Goal: Information Seeking & Learning: Learn about a topic

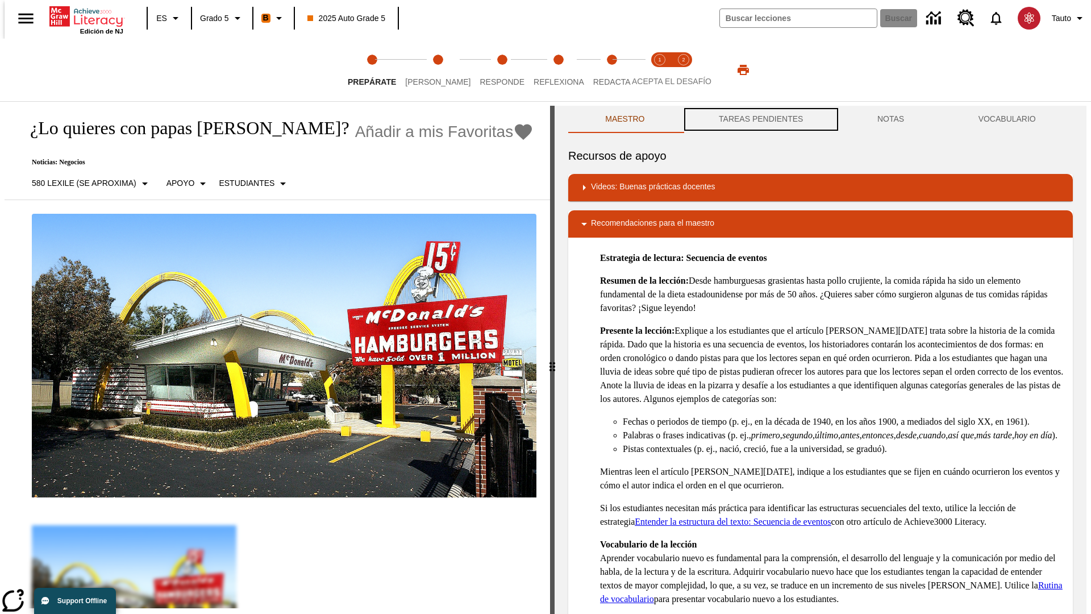
click at [760, 119] on button "TAREAS PENDIENTES" at bounding box center [761, 119] width 159 height 27
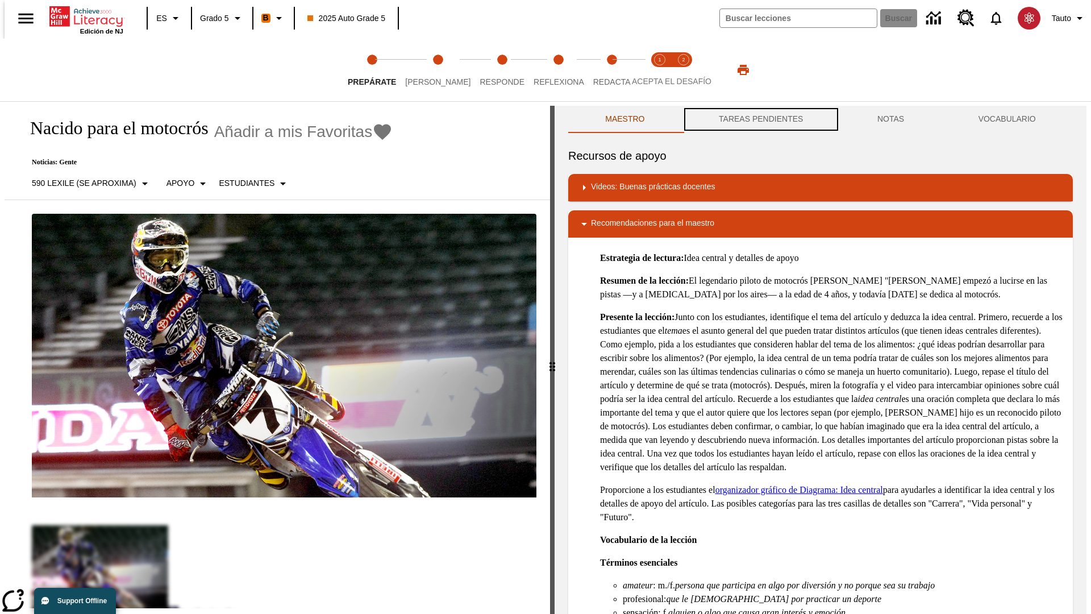
click at [760, 119] on button "TAREAS PENDIENTES" at bounding box center [761, 119] width 159 height 27
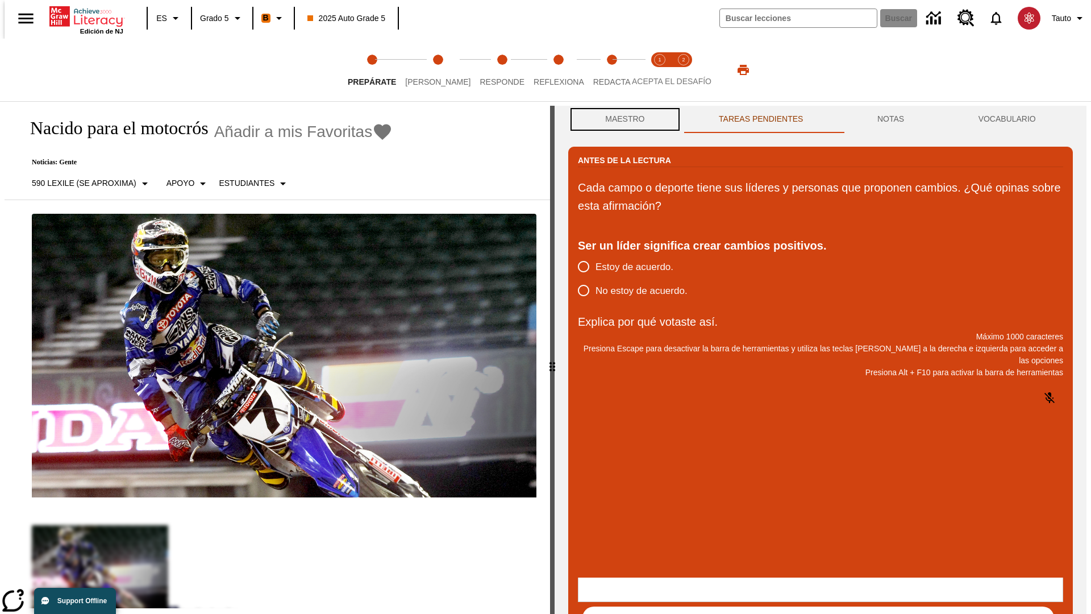
scroll to position [1, 0]
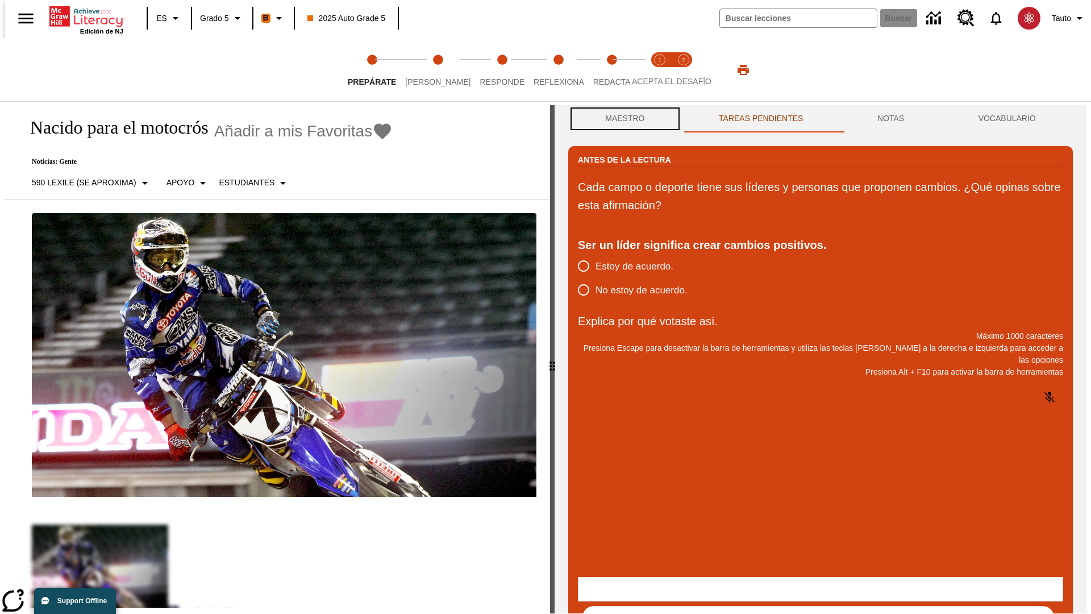
click at [622, 119] on button "Maestro" at bounding box center [625, 118] width 114 height 27
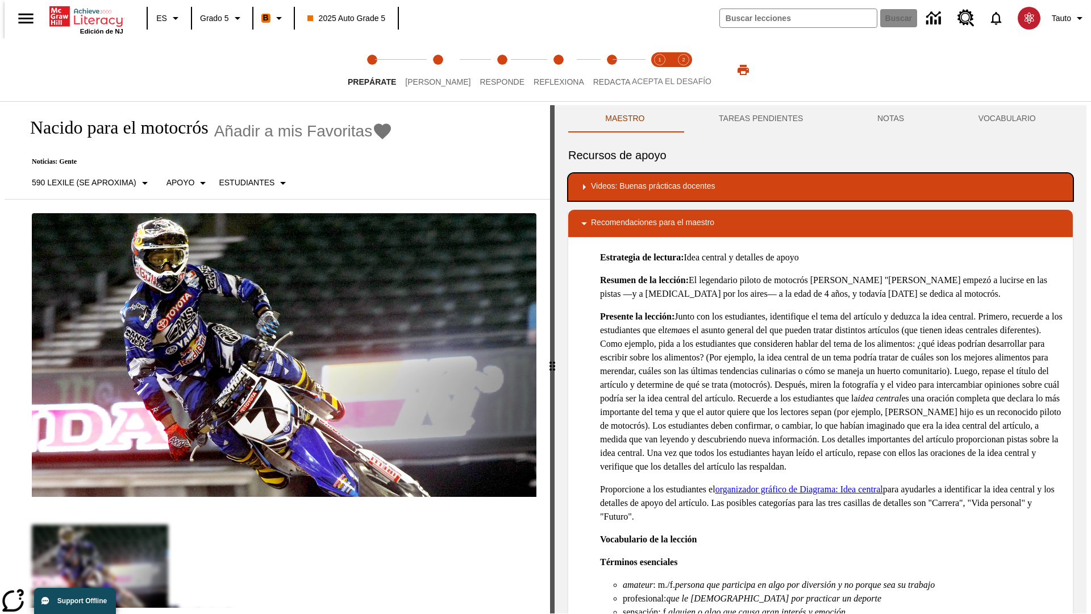
click at [821, 187] on div "Videos: Buenas prácticas docentes" at bounding box center [821, 187] width 487 height 14
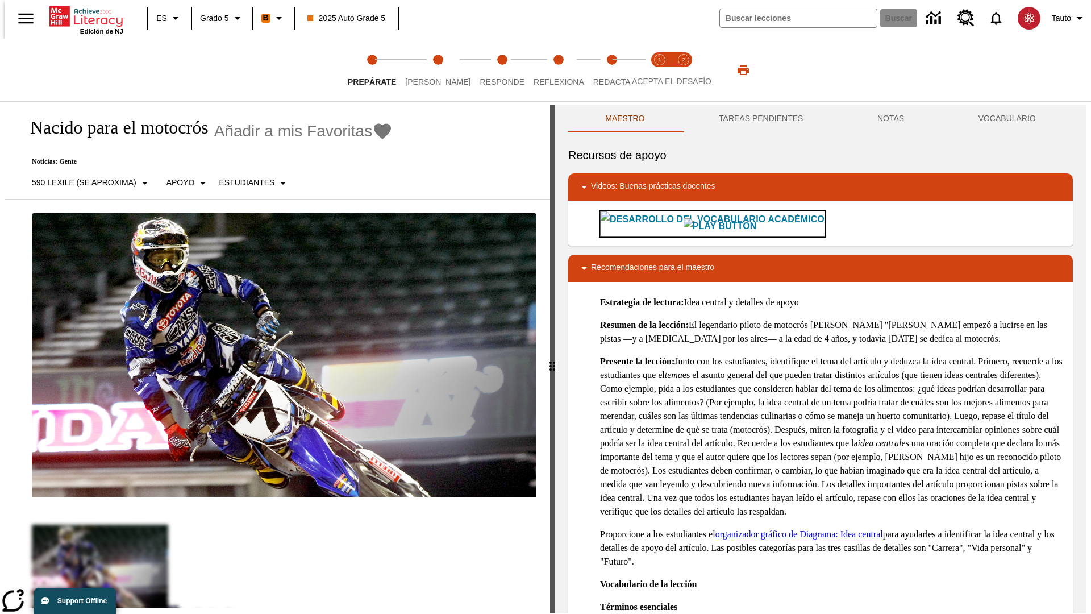
click at [684, 223] on img "Desarrollo del vocabulario académico" at bounding box center [720, 226] width 73 height 16
click at [429, 70] on span "Lee" at bounding box center [437, 77] width 65 height 20
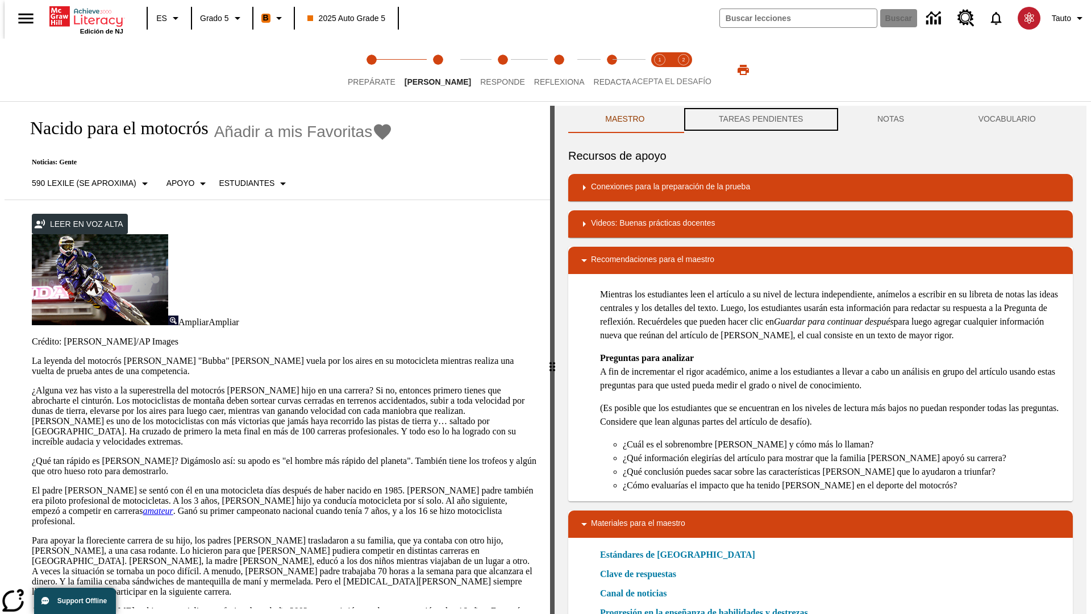
scroll to position [1, 0]
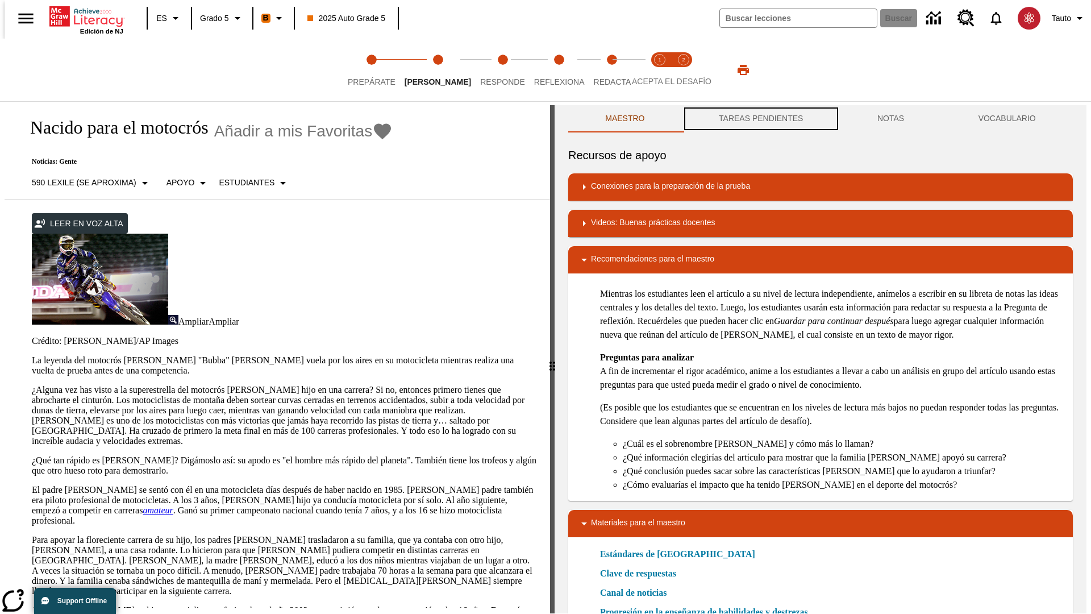
click at [760, 119] on button "TAREAS PENDIENTES" at bounding box center [761, 118] width 159 height 27
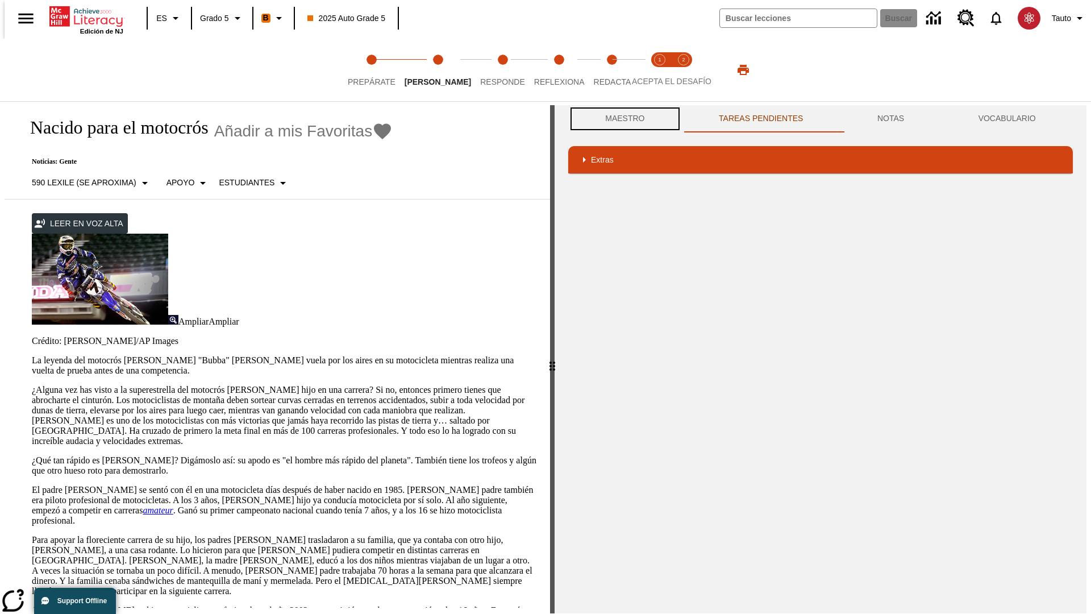
click at [622, 119] on button "Maestro" at bounding box center [625, 118] width 114 height 27
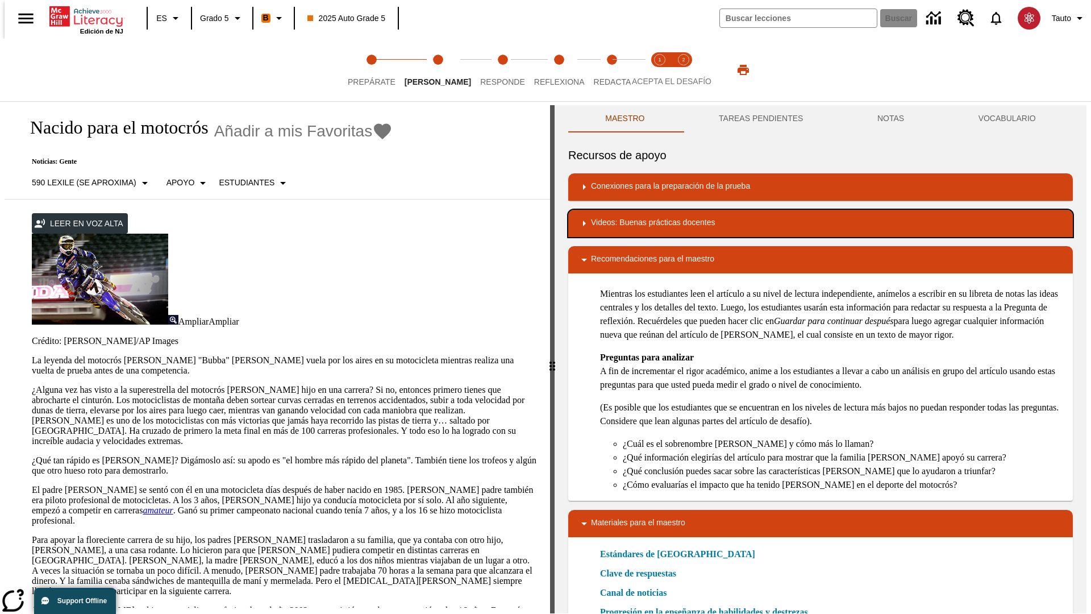
click at [821, 223] on div "Videos: Buenas prácticas docentes" at bounding box center [821, 224] width 487 height 14
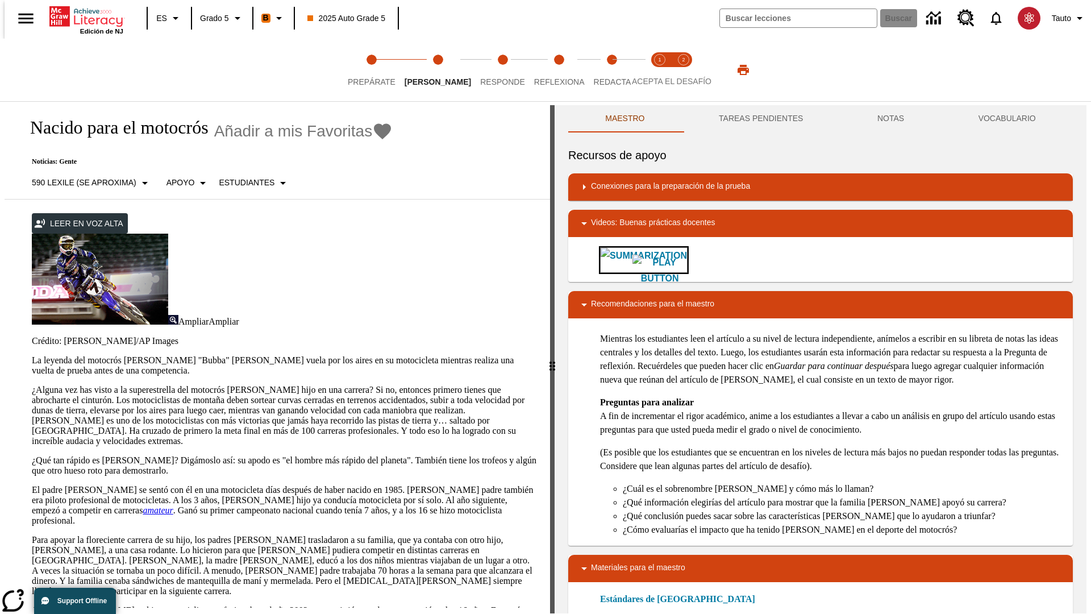
click at [633, 260] on img "Summarization" at bounding box center [660, 271] width 55 height 32
click at [660, 70] on span "Acepta el desafío lee step 1 of 2" at bounding box center [660, 77] width 15 height 20
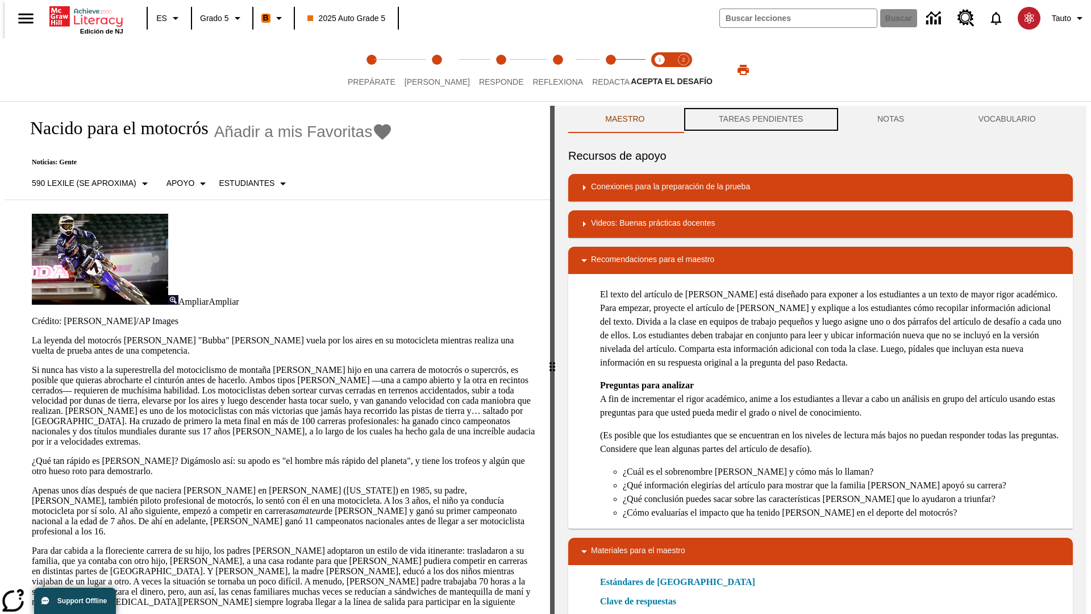
scroll to position [1, 0]
